Goal: Find specific page/section: Find specific page/section

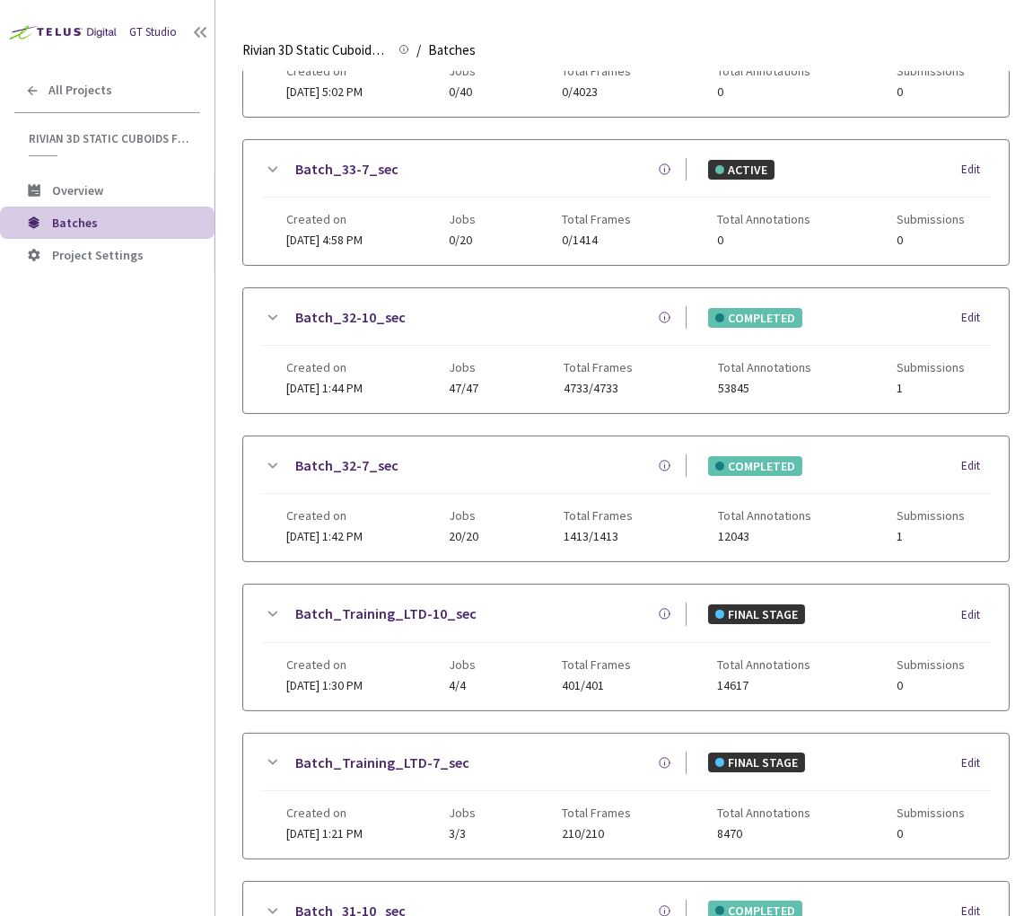
scroll to position [743, 0]
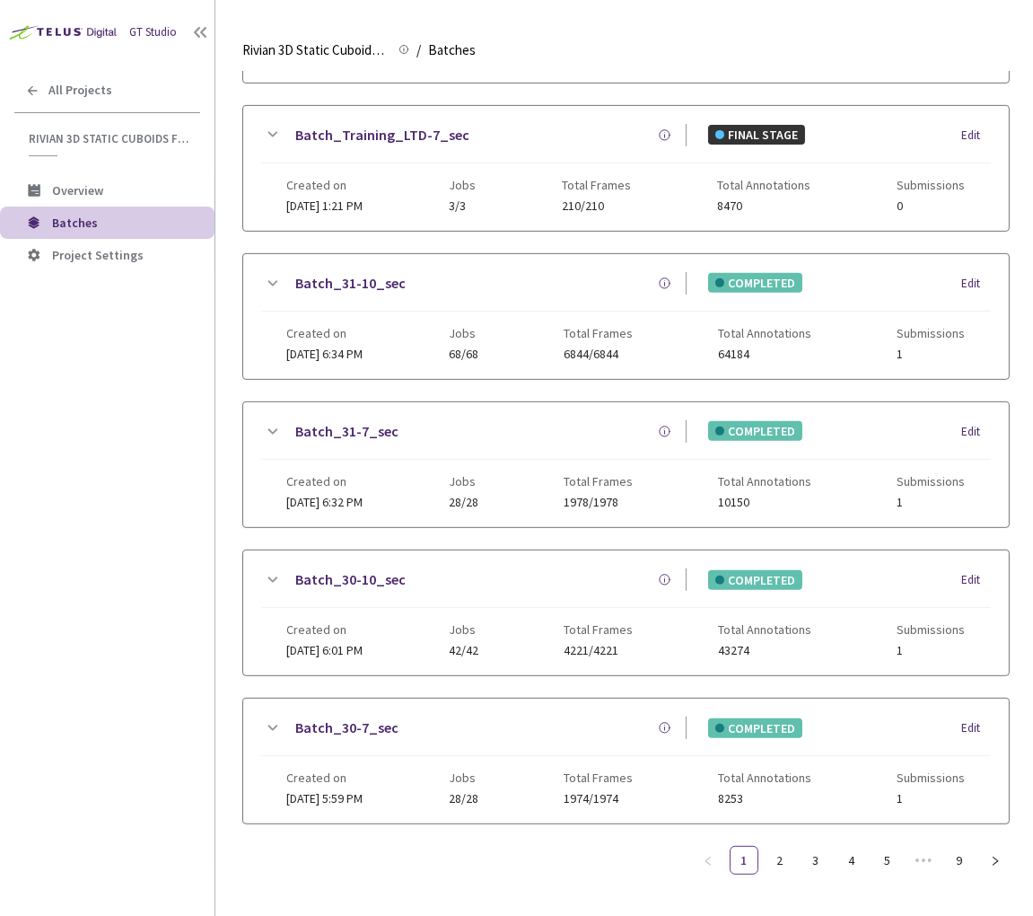
click at [267, 569] on icon at bounding box center [272, 580] width 22 height 22
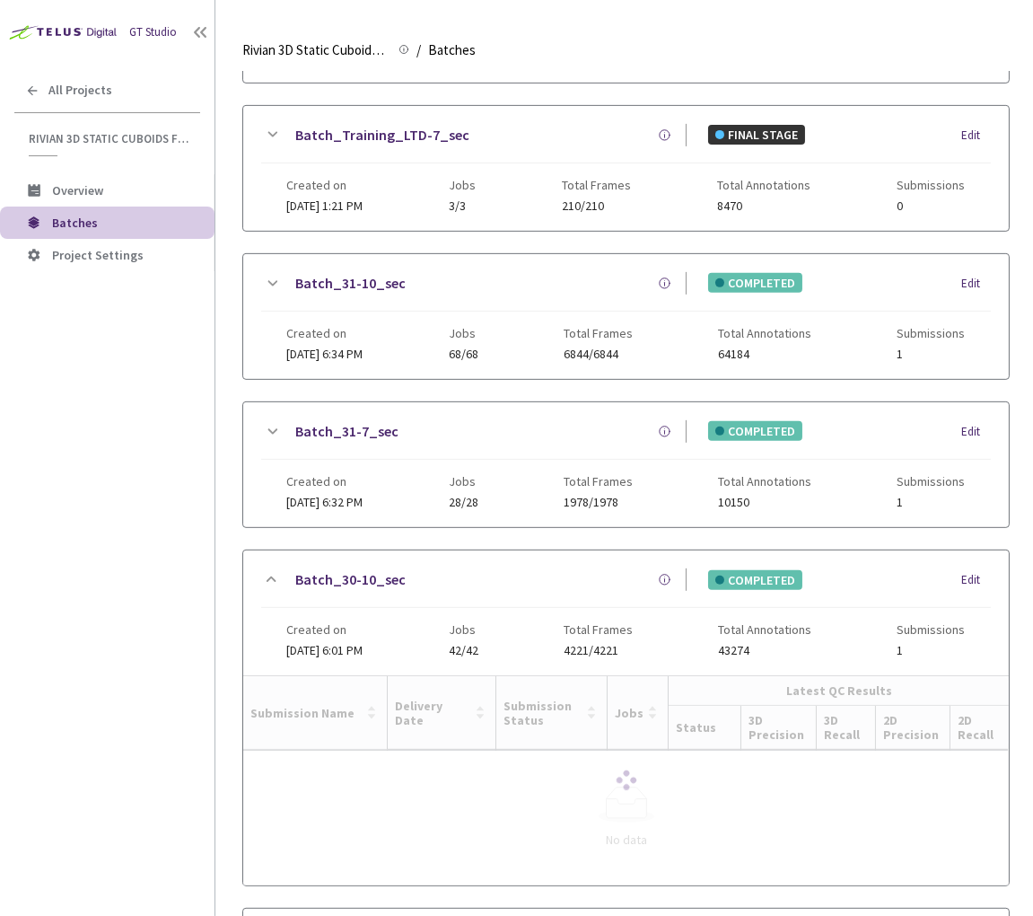
click at [371, 568] on link "Batch_30-10_sec" at bounding box center [350, 579] width 110 height 22
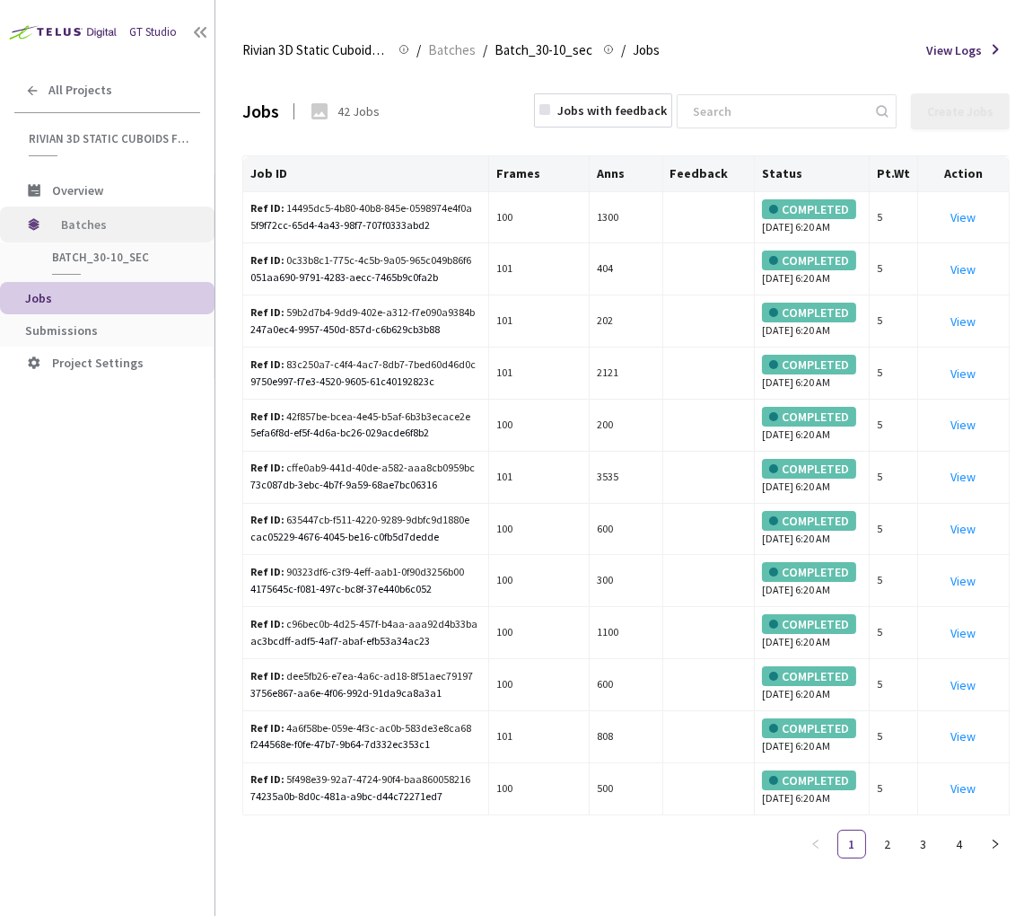
click at [101, 218] on span "Batches" at bounding box center [122, 224] width 123 height 36
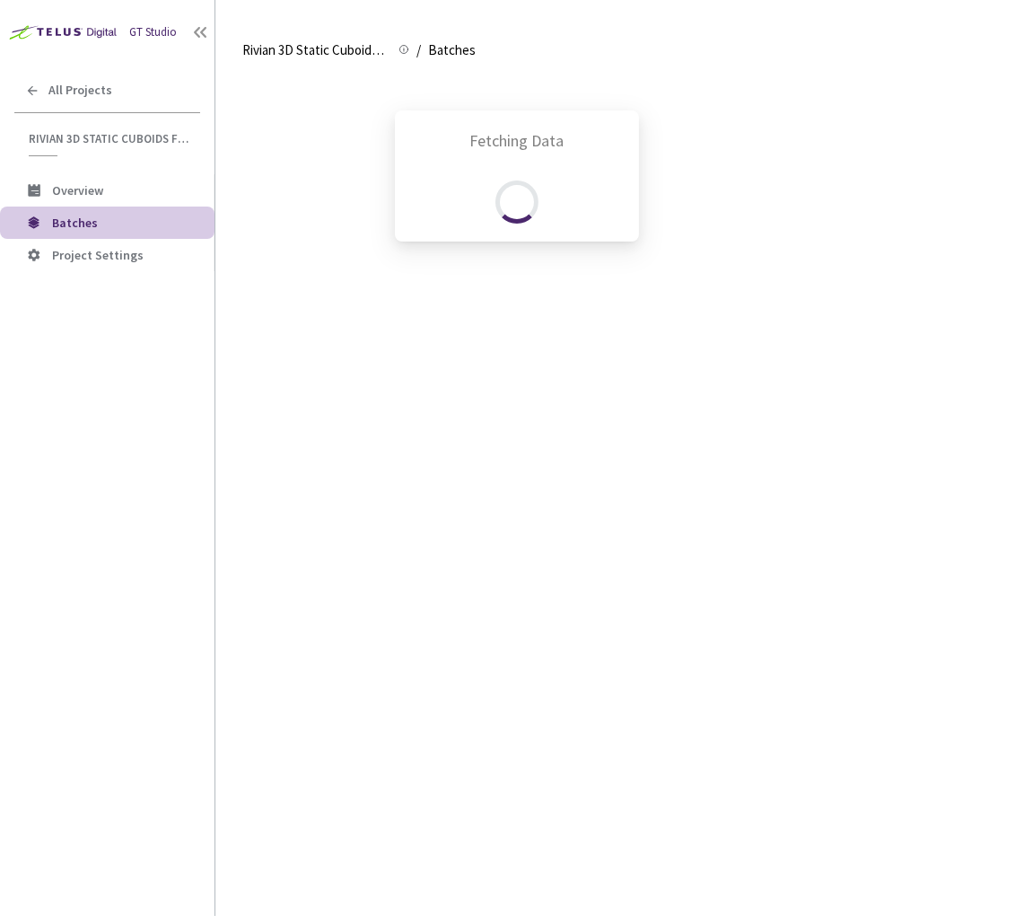
scroll to position [1063, 0]
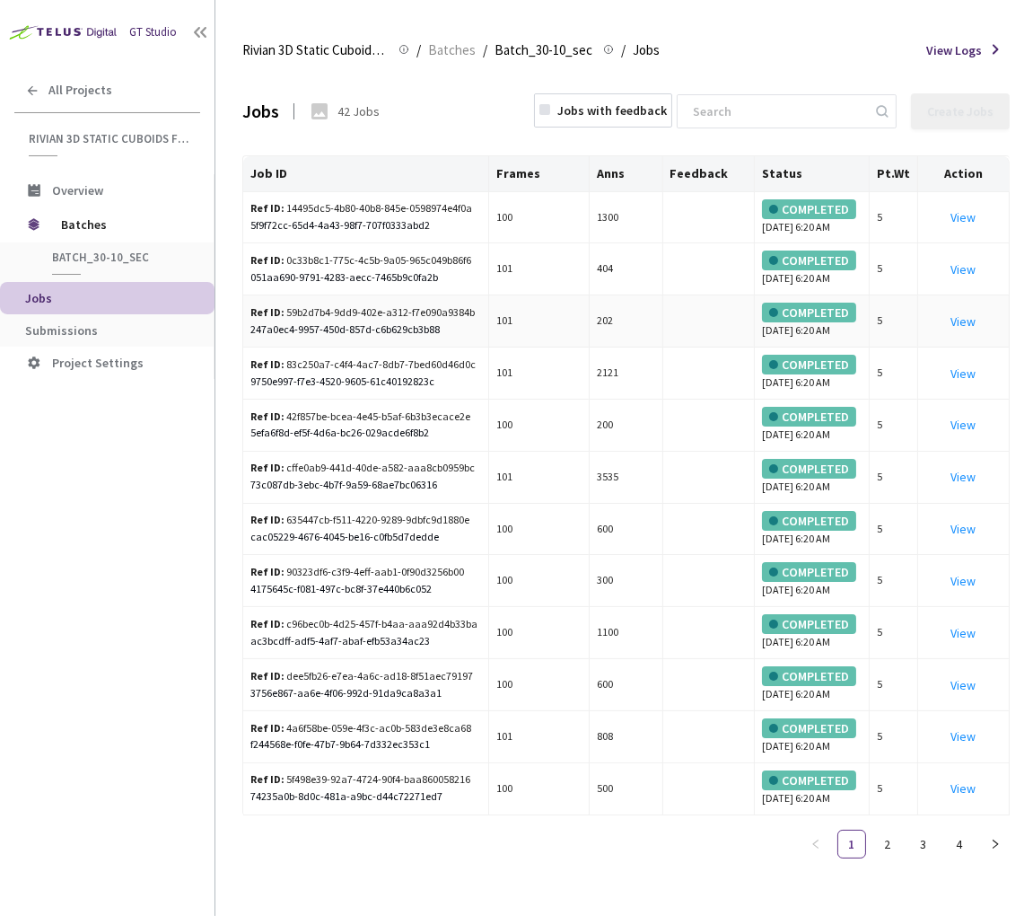
click at [408, 321] on div "Ref ID: 59b2d7b4-9dd9-402e-a312-f7e090a9384b" at bounding box center [363, 312] width 227 height 17
click at [360, 321] on div "Ref ID: 59b2d7b4-9dd9-402e-a312-f7e090a9384b" at bounding box center [363, 312] width 227 height 17
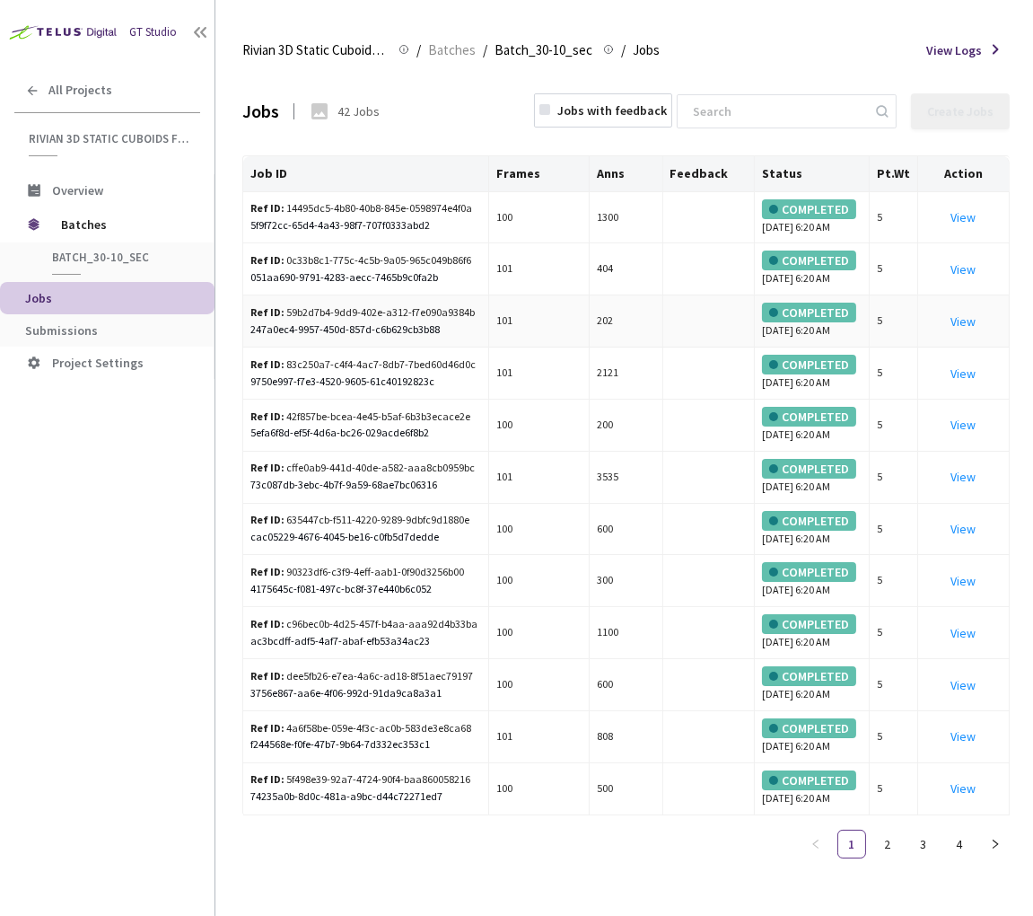
click at [479, 347] on td "Ref ID: 59b2d7b4-9dd9-402e-a312-f7e090a9384b 247a0ec4-9957-450d-857d-c6b629cb3b…" at bounding box center [366, 321] width 246 height 52
drag, startPoint x: 469, startPoint y: 353, endPoint x: 282, endPoint y: 353, distance: 187.6
click at [282, 321] on div "Ref ID: 59b2d7b4-9dd9-402e-a312-f7e090a9384b" at bounding box center [365, 312] width 231 height 17
copy div "59b2d7b4-9dd9-402e-a312-f7e090a9384b"
drag, startPoint x: 474, startPoint y: 423, endPoint x: 284, endPoint y: 418, distance: 190.4
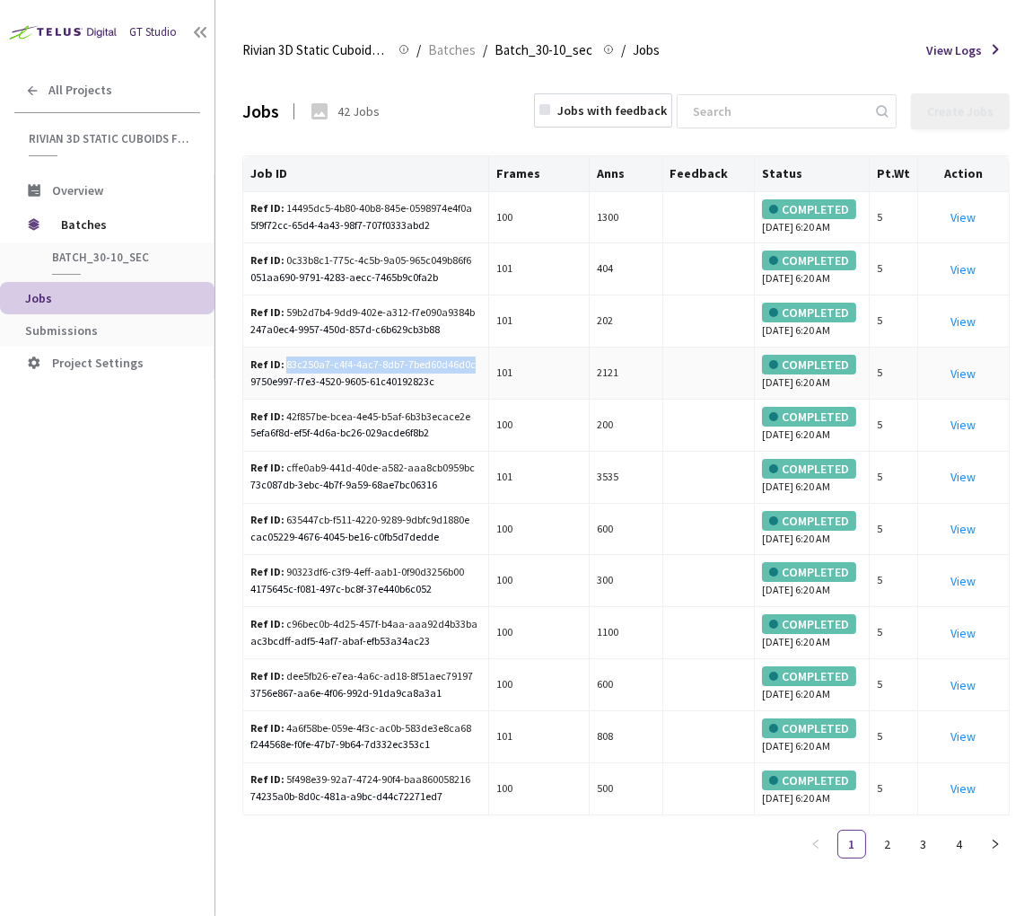
click at [284, 399] on td "Ref ID: 83c250a7-c4f4-4ac7-8db7-7bed60d46d0c 9750e997-f7e3-4520-9605-61c4019282…" at bounding box center [366, 373] width 246 height 52
copy div "83c250a7-c4f4-4ac7-8db7-7bed60d46d0c"
drag, startPoint x: 285, startPoint y: 490, endPoint x: 473, endPoint y: 489, distance: 188.5
click at [473, 452] on td "Ref ID: 42f857be-bcea-4e45-b5af-6b3b3ecace2e 5efa6f8d-ef5f-4d6a-bc26-029acde6f8…" at bounding box center [366, 425] width 246 height 52
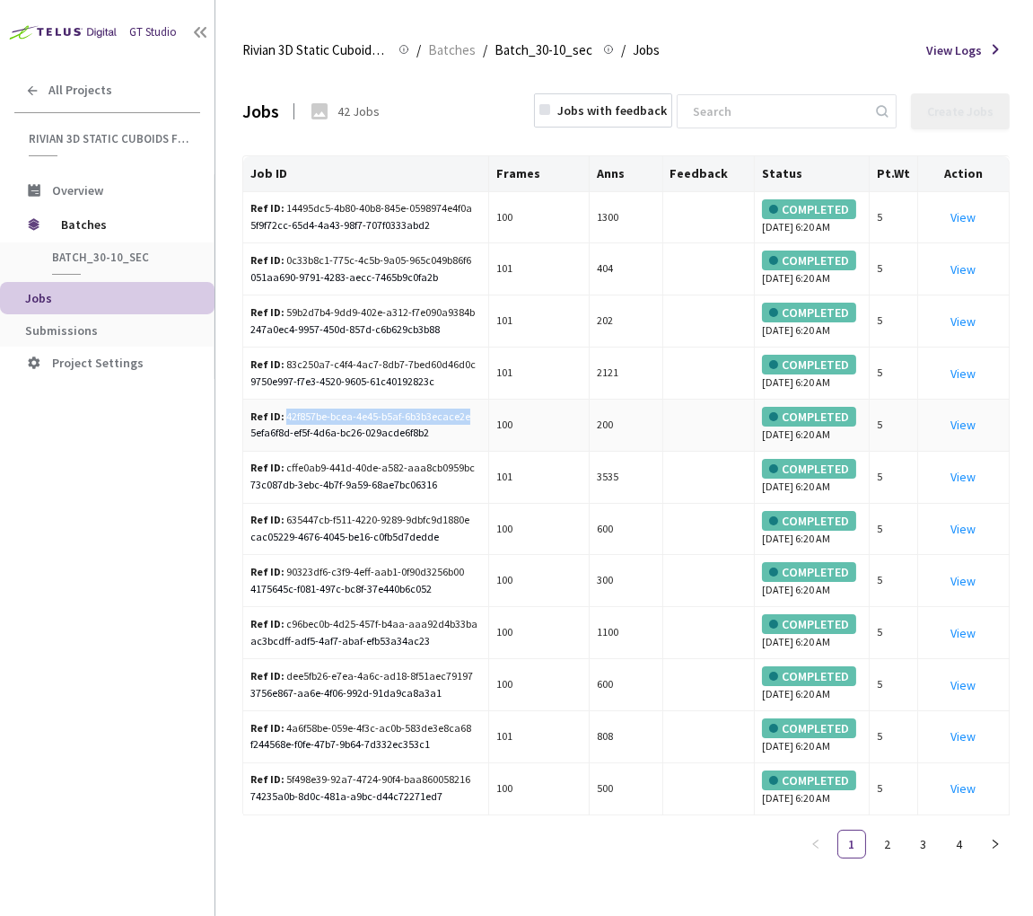
copy div "42f857be-bcea-4e45-b5af-6b3b3ecace2e"
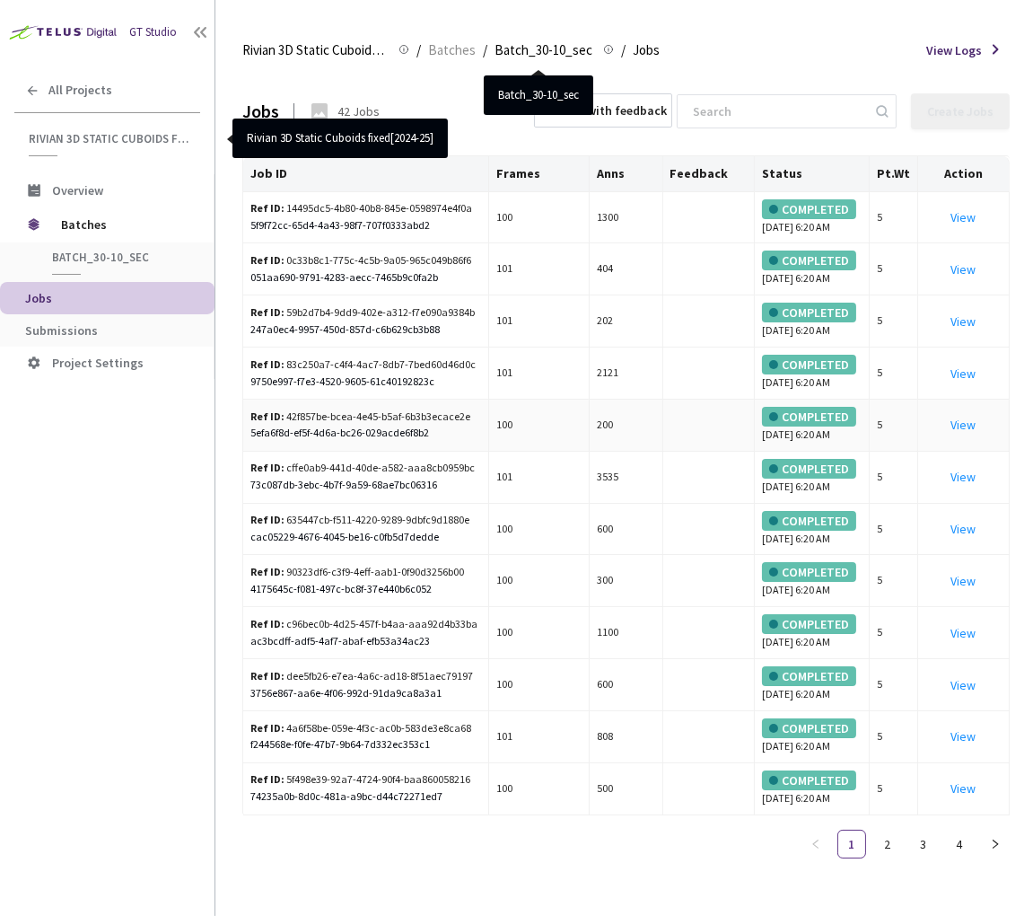
click at [350, 442] on div "5efa6f8d-ef5f-4d6a-bc26-029acde6f8b2" at bounding box center [365, 433] width 231 height 17
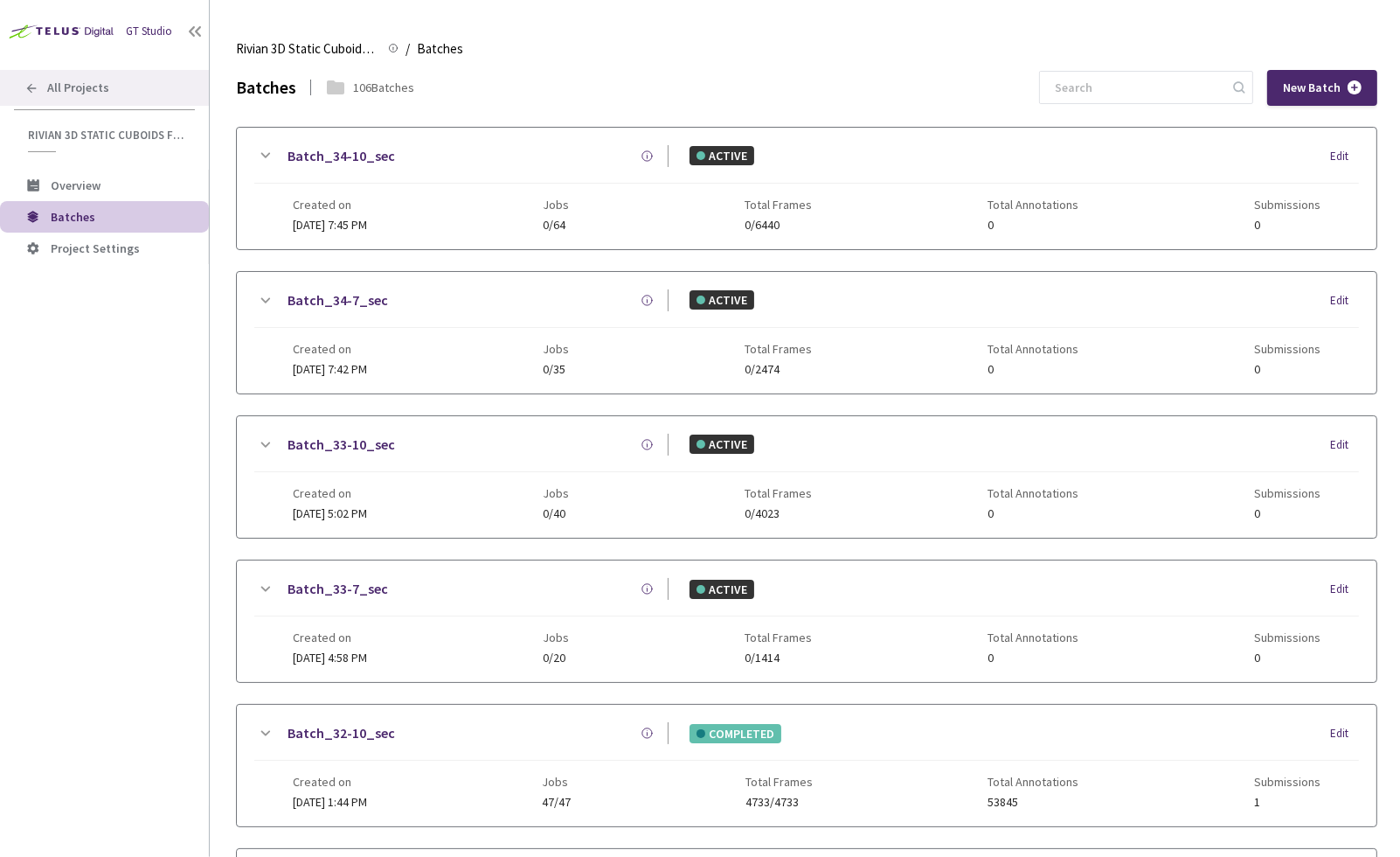
click at [92, 91] on span "All Projects" at bounding box center [78, 88] width 62 height 15
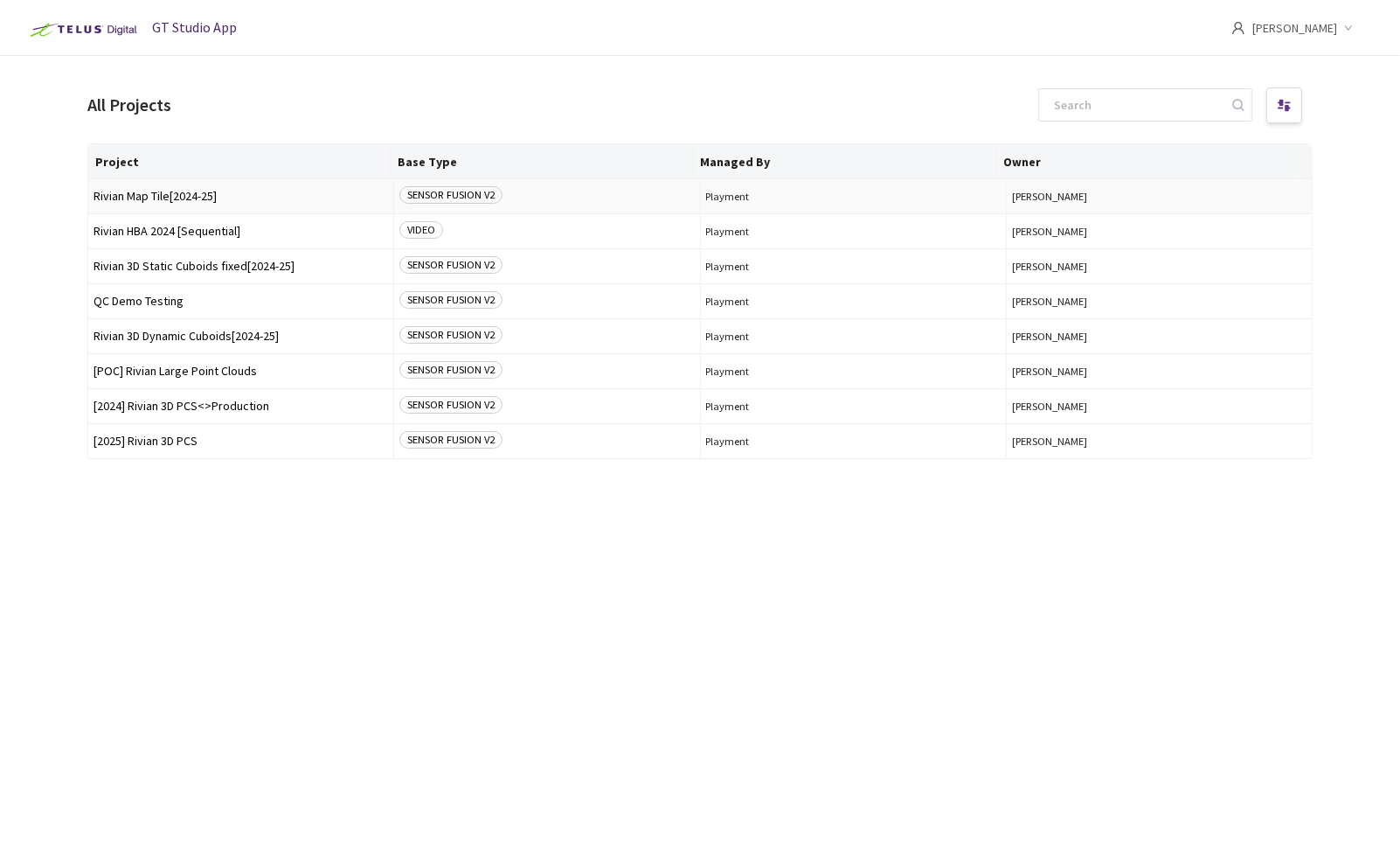
click at [238, 195] on span "Rivian Map Tile[2024-25]" at bounding box center [240, 196] width 295 height 13
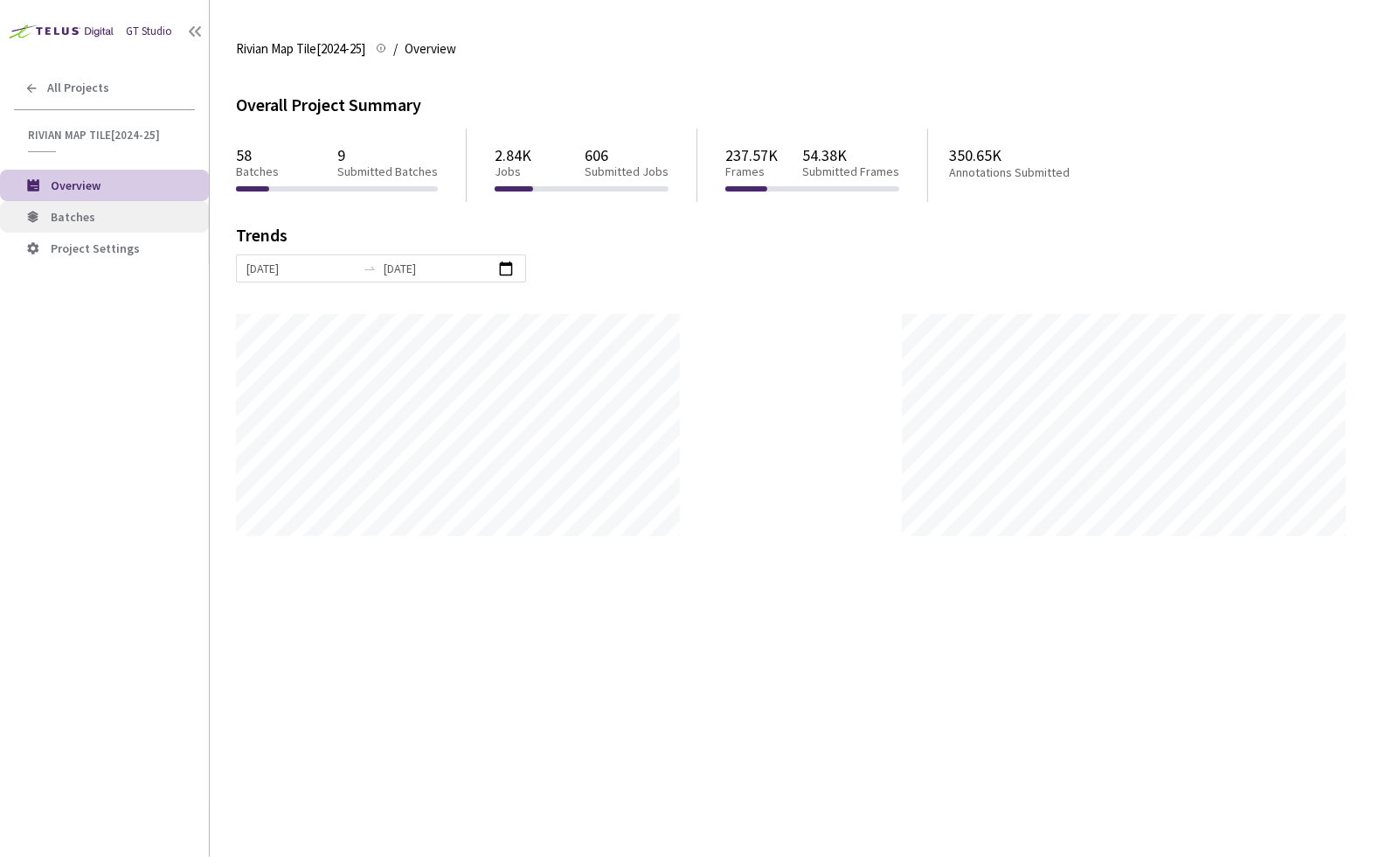
click at [91, 218] on span "Batches" at bounding box center [73, 217] width 45 height 16
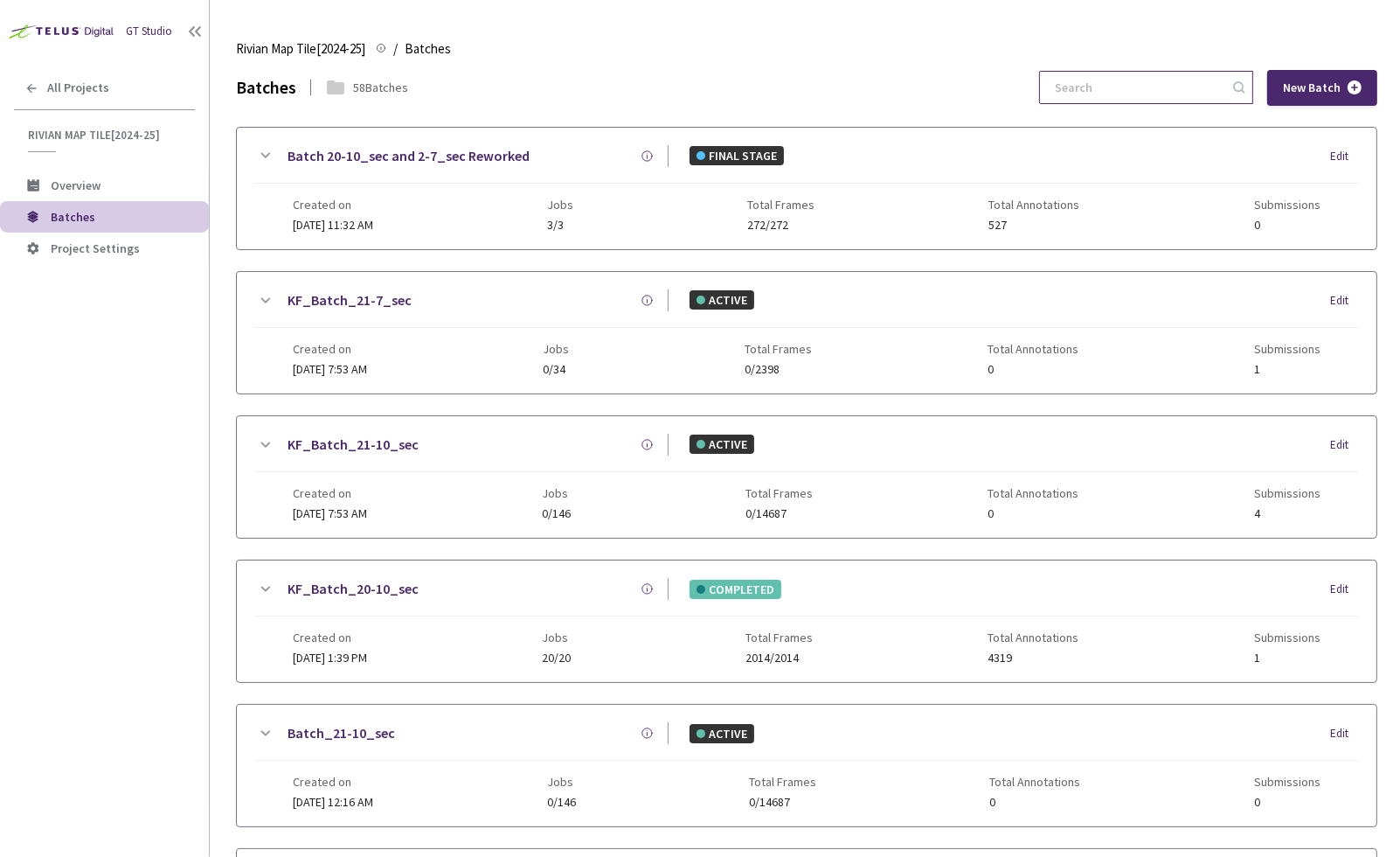
click at [1155, 90] on input at bounding box center [1137, 88] width 186 height 31
paste input "4c254ca1-fadf-48fd-99b1-e1a05de995f7"
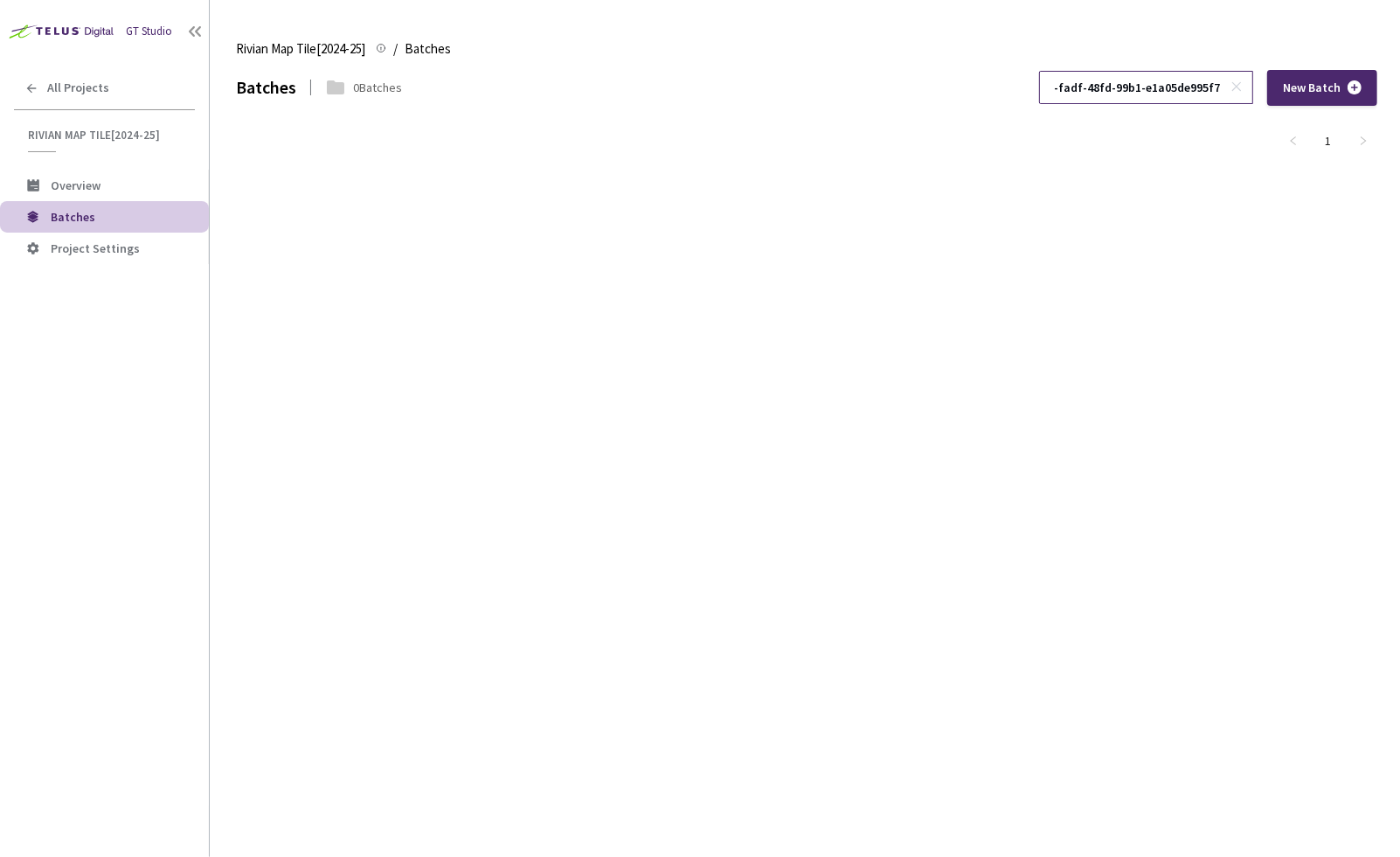
type input "4c254ca1-fadf-48fd-99b1-e1a05de995f7"
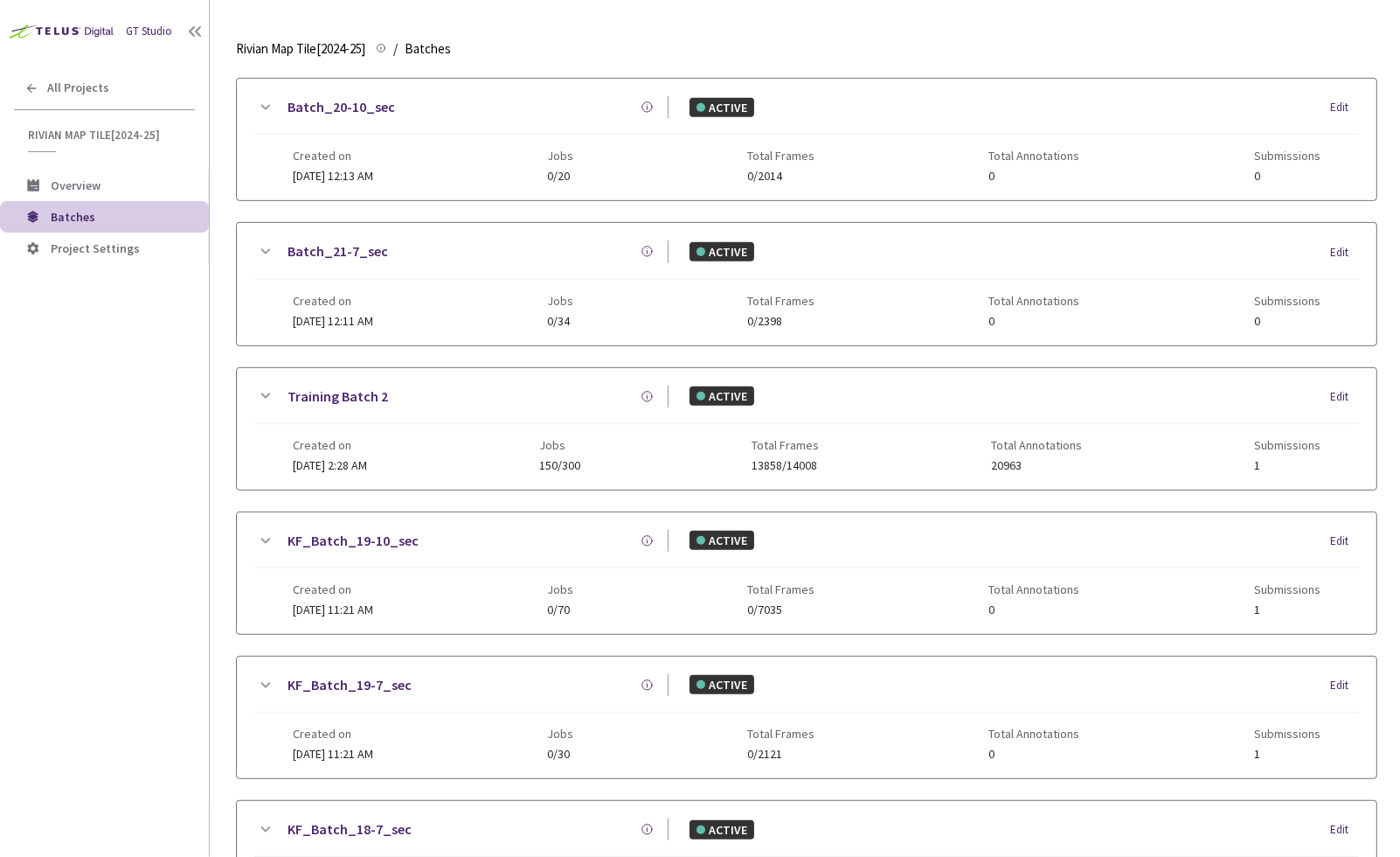
scroll to position [927, 0]
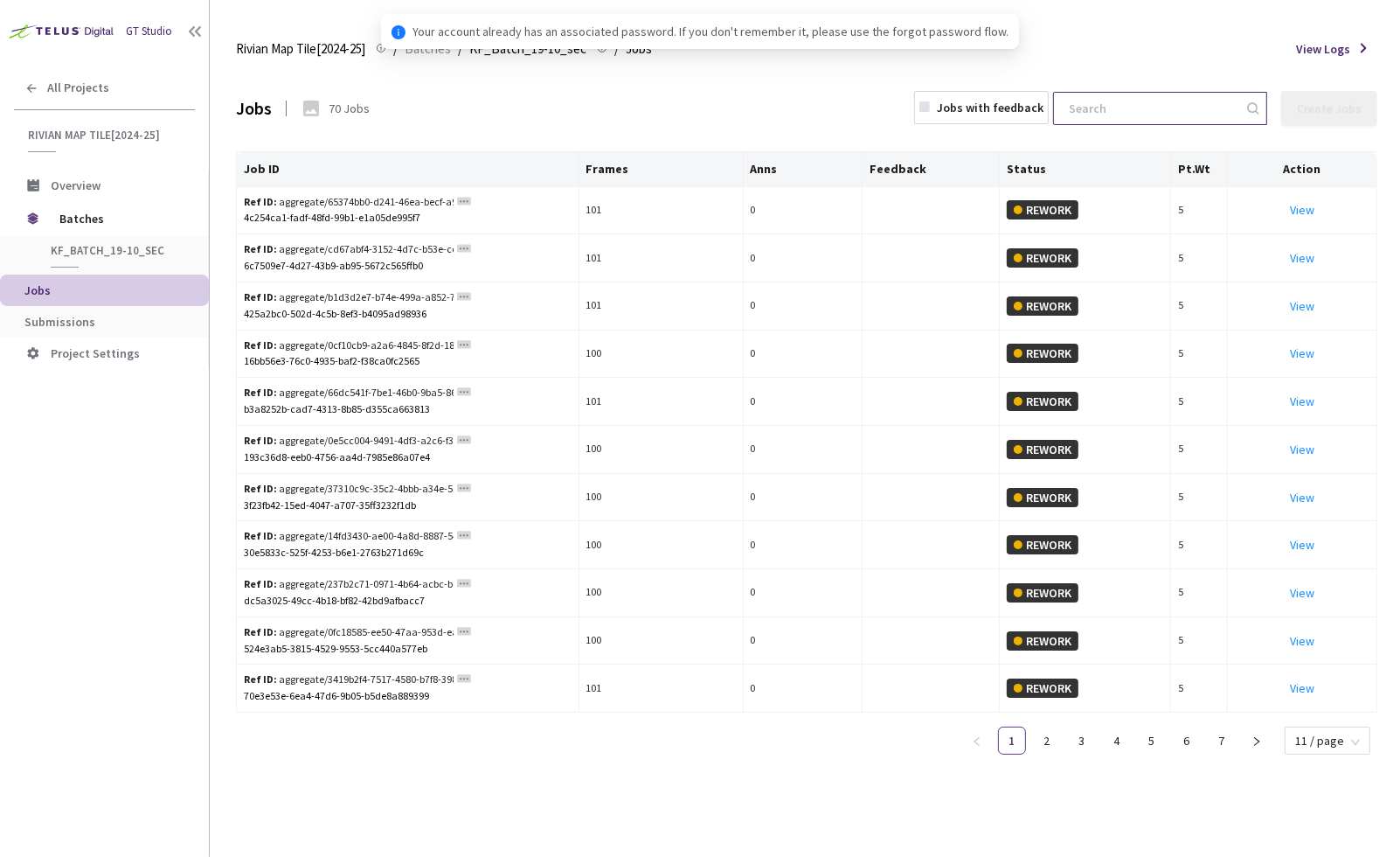
click at [1186, 107] on input at bounding box center [1151, 108] width 186 height 31
paste input "4c254ca1-fadf-48fd-99b1-e1a05de995f7"
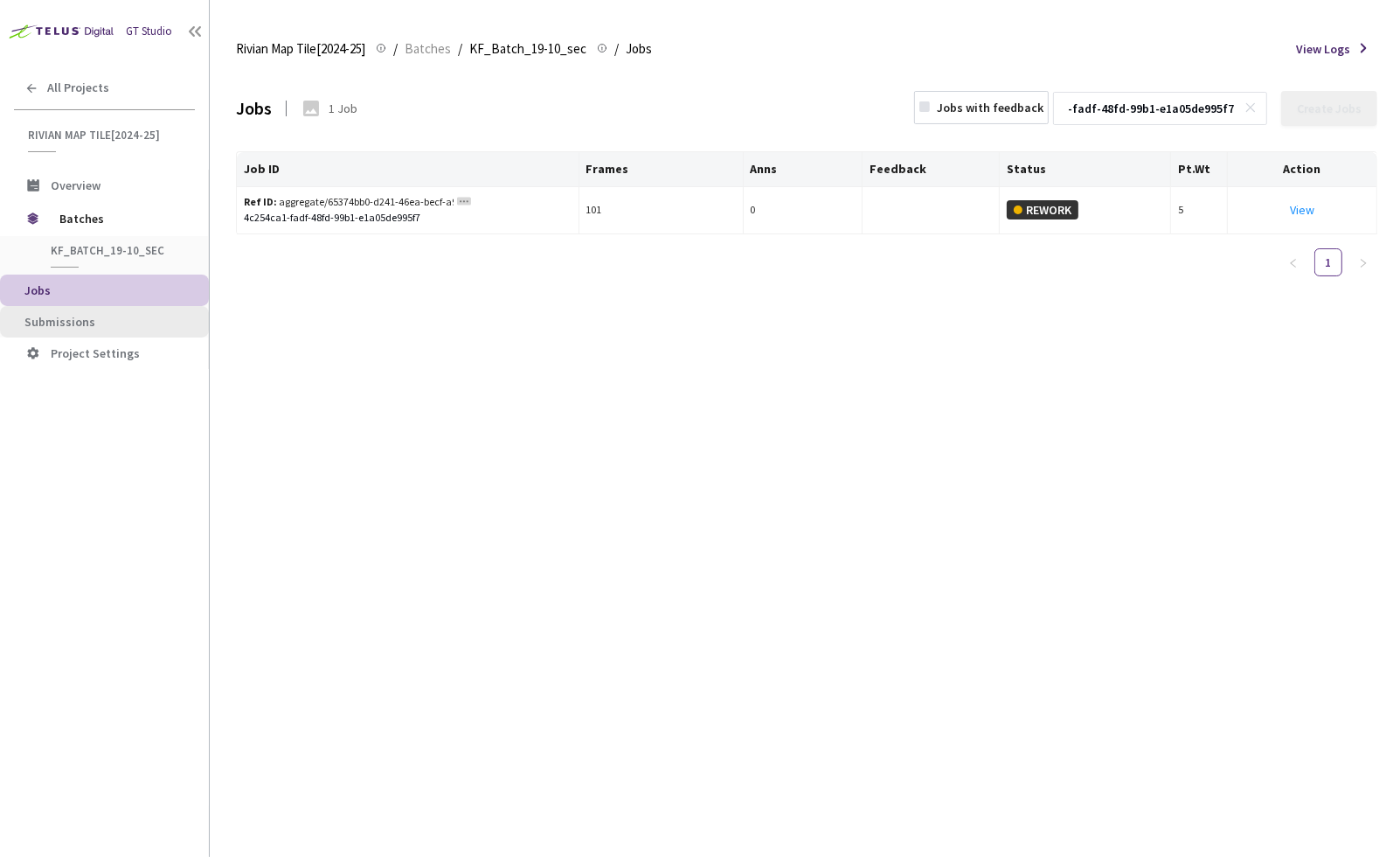
type input "4c254ca1-fadf-48fd-99b1-e1a05de995f7"
click at [904, 486] on div "Jobs 1 Job Jobs with feedback 4c254ca1-fadf-48fd-99b1-e1a05de995f7 Create Jobs …" at bounding box center [806, 464] width 1141 height 787
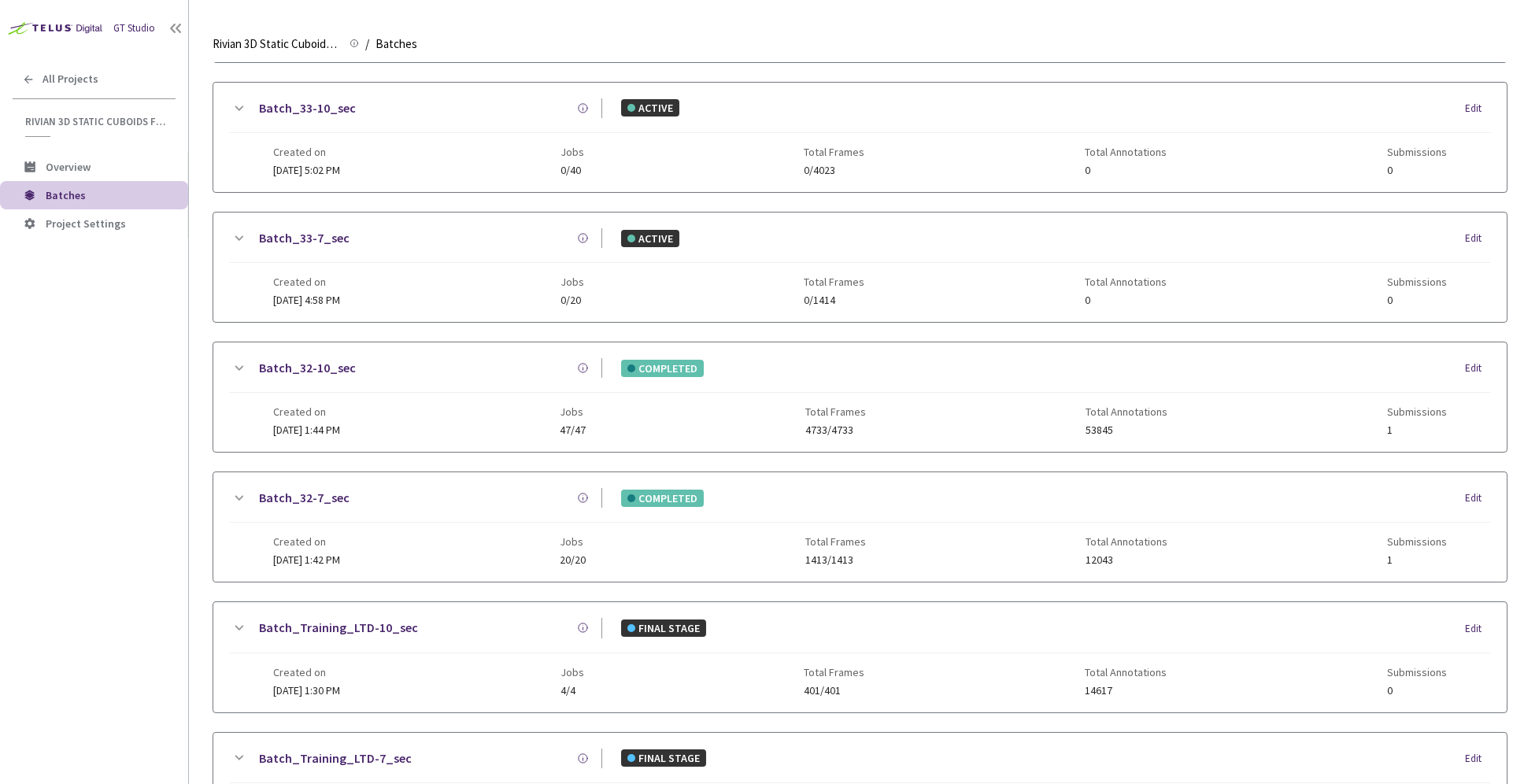
scroll to position [588, 0]
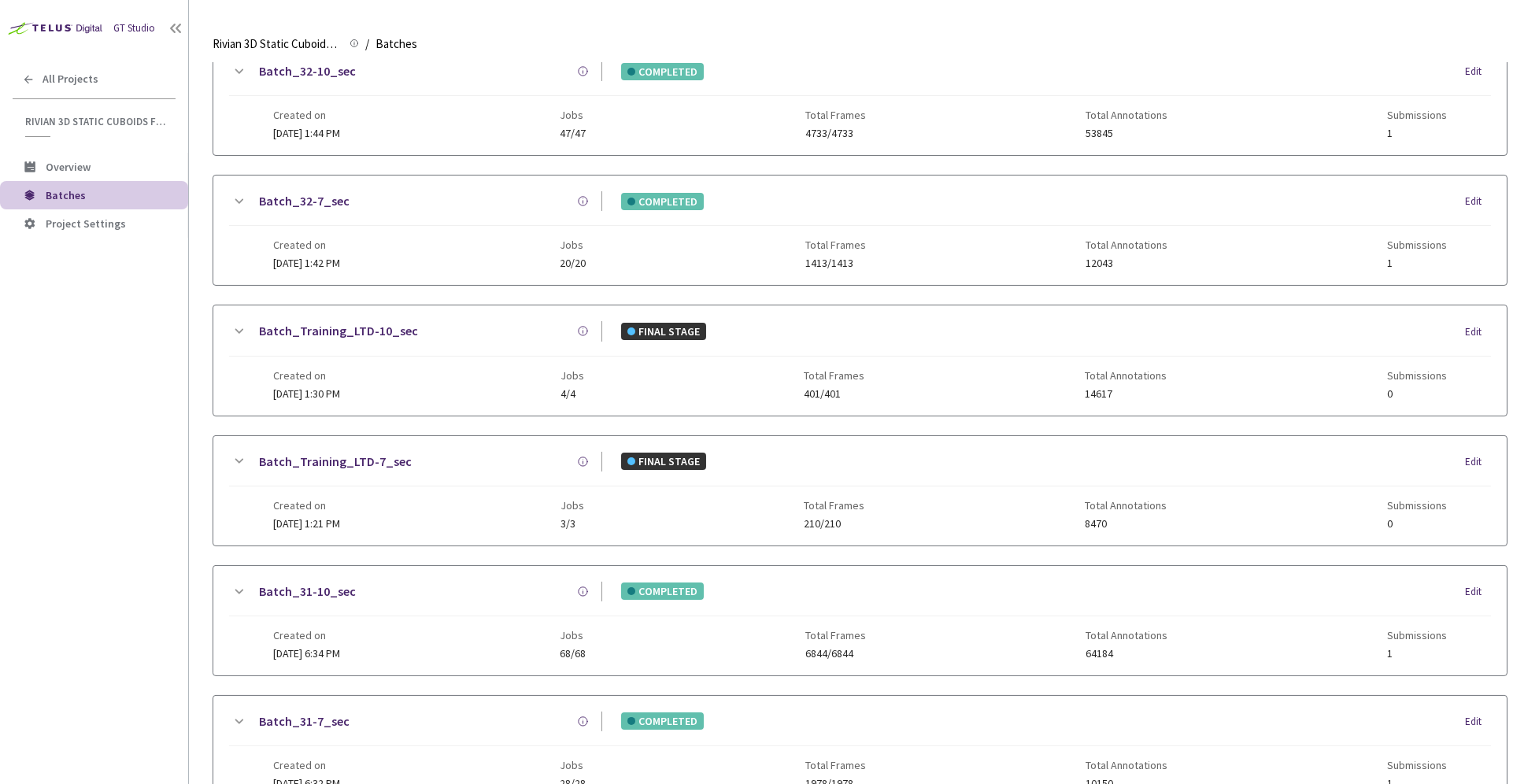
click at [338, 581] on link "Batch_31-10_sec" at bounding box center [307, 591] width 96 height 19
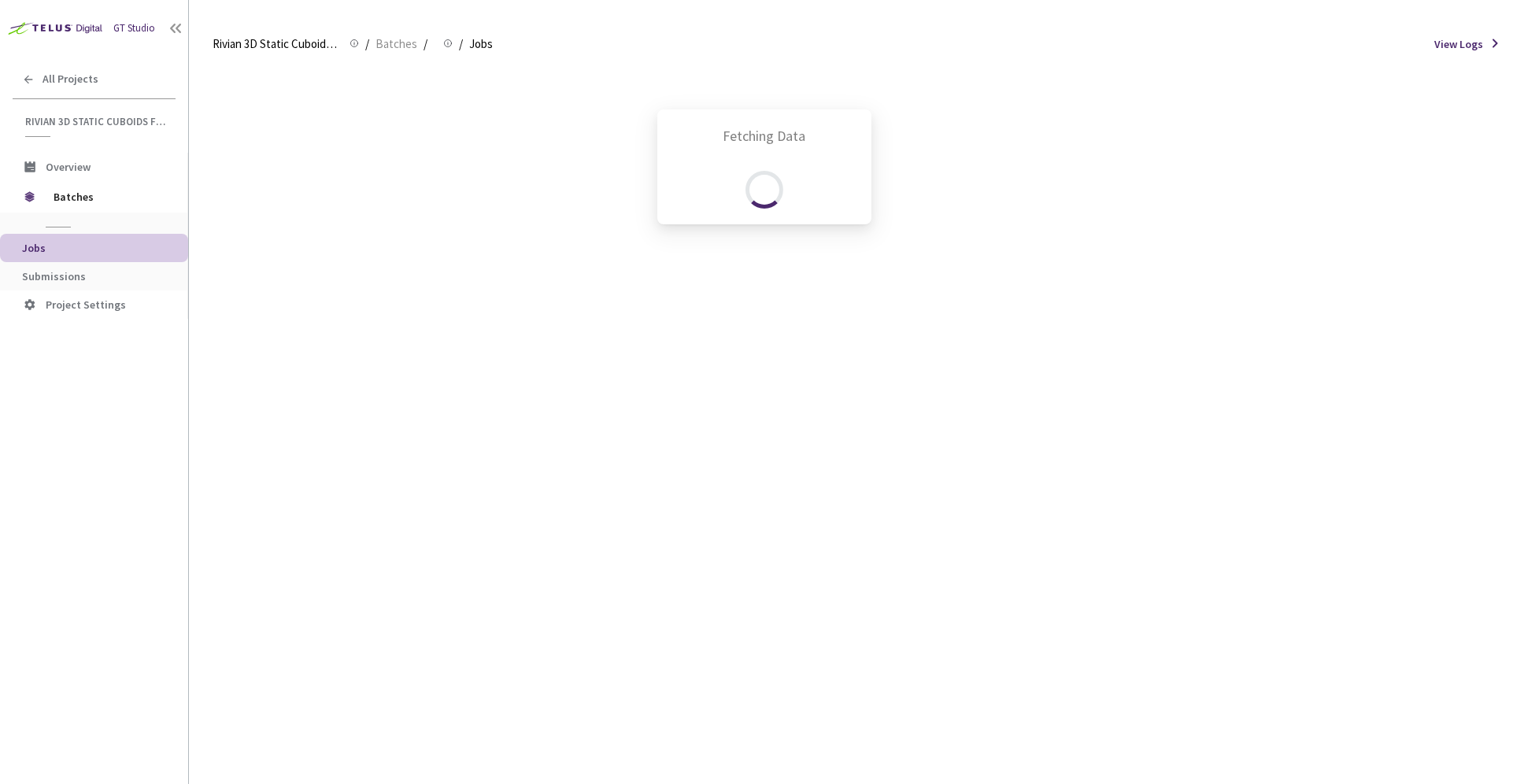
click at [123, 285] on div "Fetching Data" at bounding box center [764, 392] width 1528 height 784
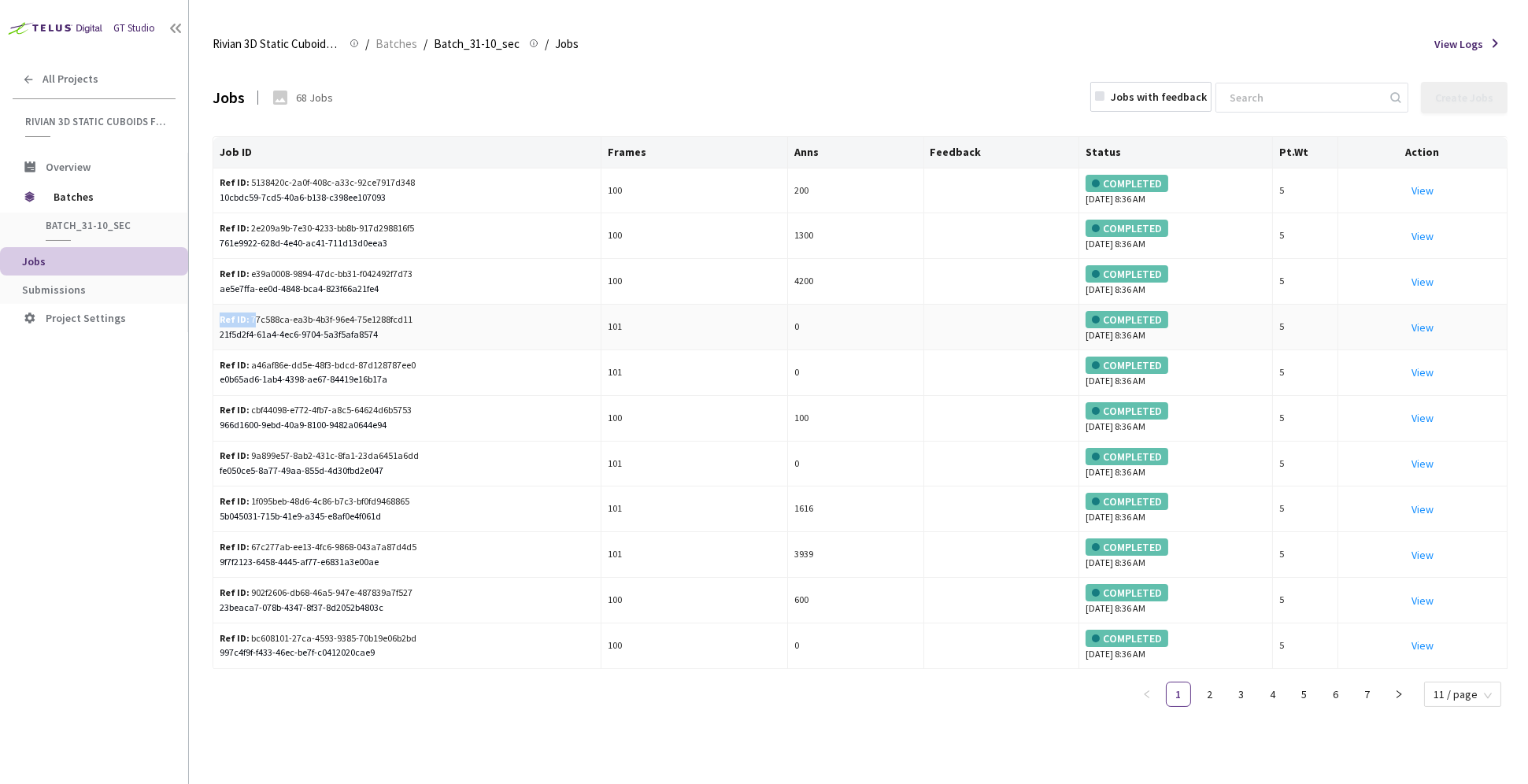
drag, startPoint x: 216, startPoint y: 314, endPoint x: 257, endPoint y: 313, distance: 41.0
click at [253, 319] on td "Ref ID: 77c588ca-ea3b-4b3f-96e4-75e1288fcd11 21f5d2f4-61a4-4ec6-9704-5a3f5afa85…" at bounding box center [407, 327] width 389 height 46
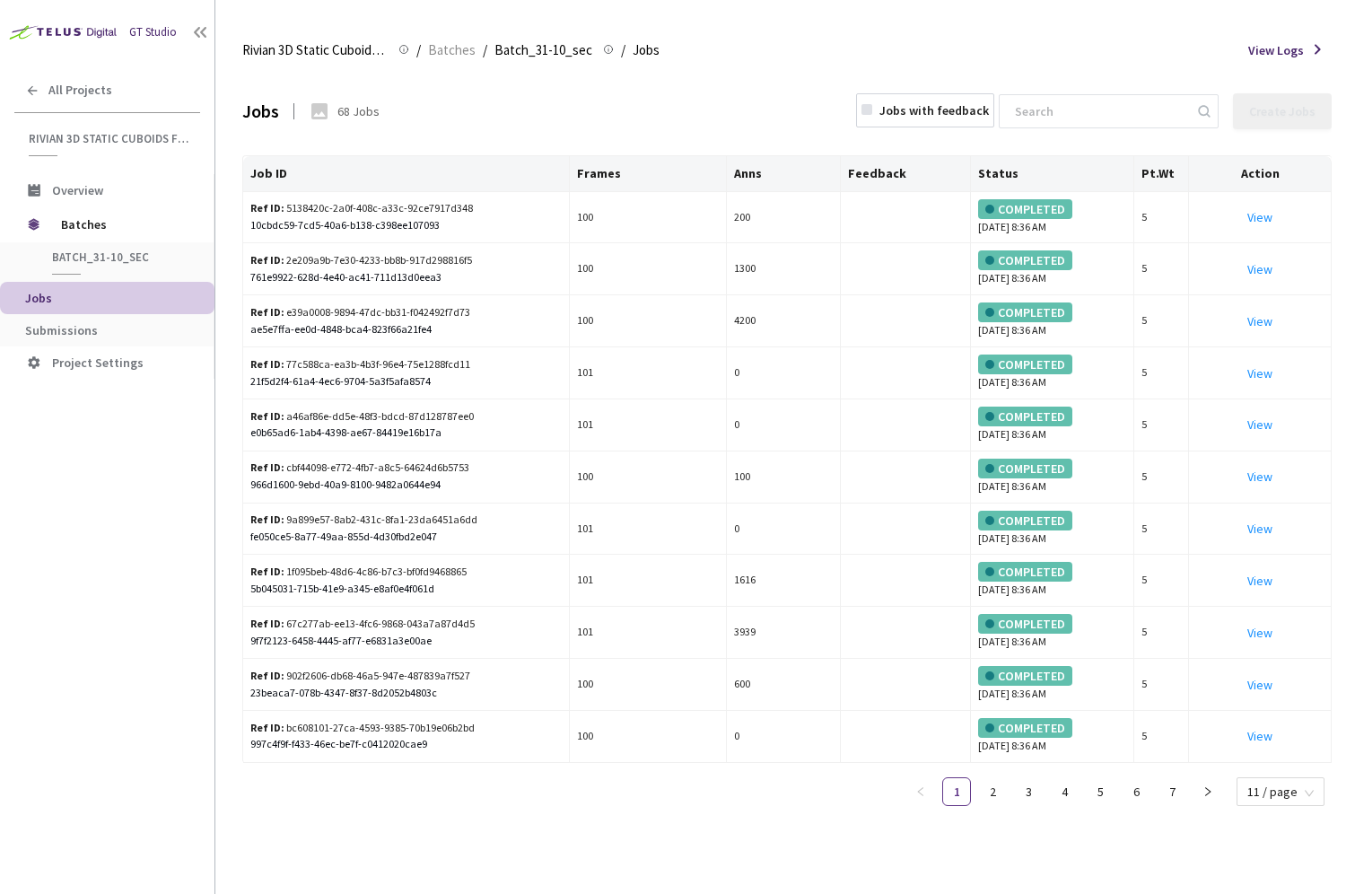
click at [505, 820] on div "Jobs 68 Jobs Jobs with feedback Create Jobs Job ID Frames Anns Feedback Status …" at bounding box center [787, 483] width 1090 height 822
